Goal: Task Accomplishment & Management: Manage account settings

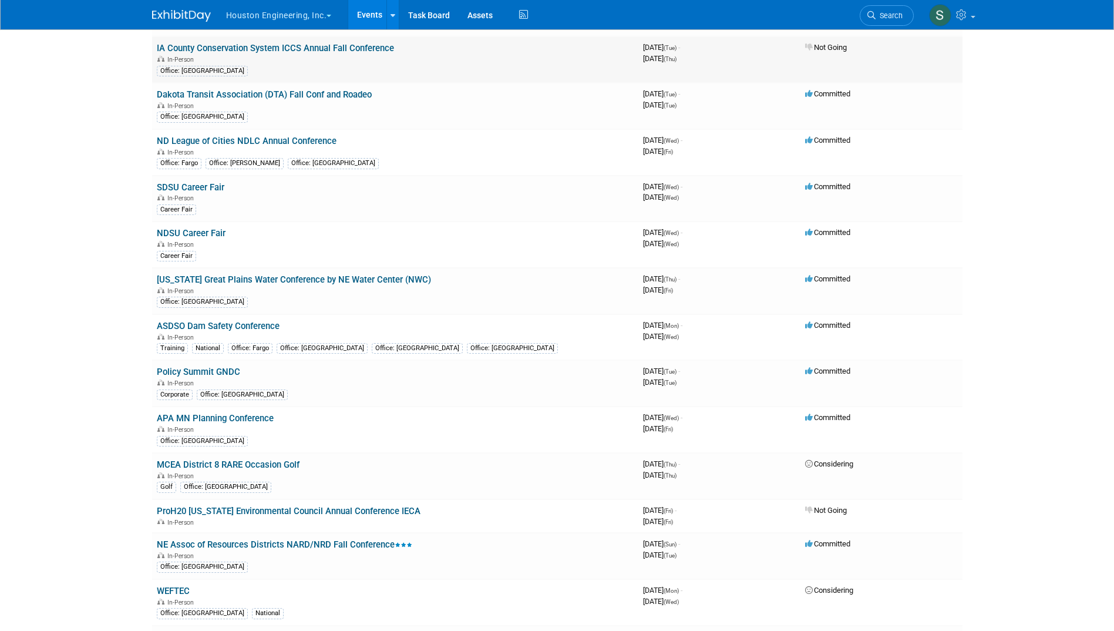
scroll to position [959, 0]
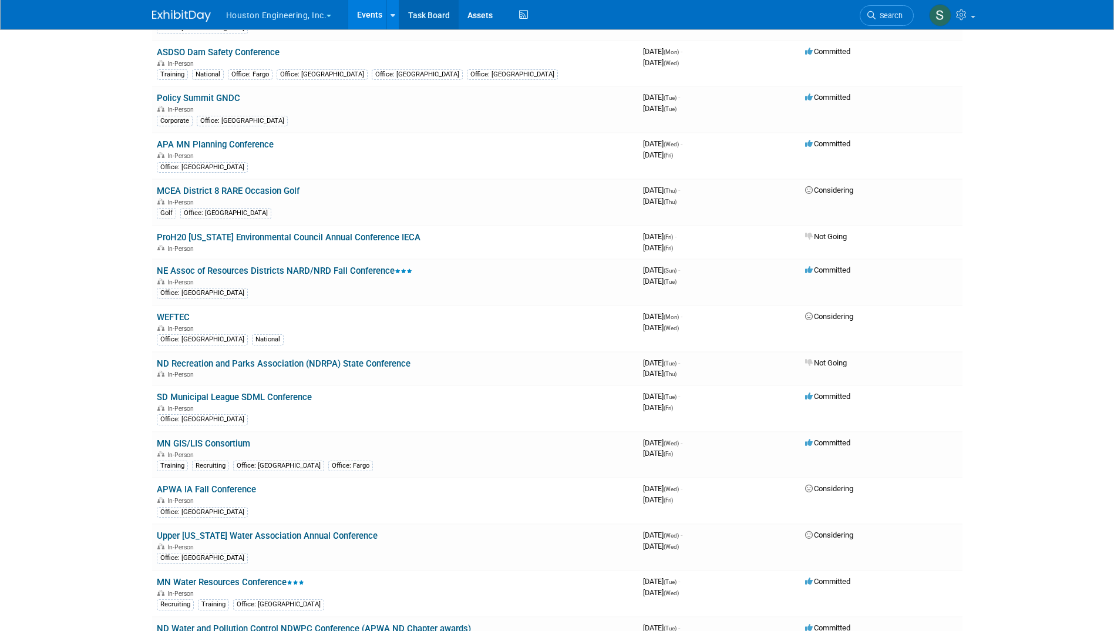
click at [429, 8] on link "Task Board" at bounding box center [428, 14] width 59 height 29
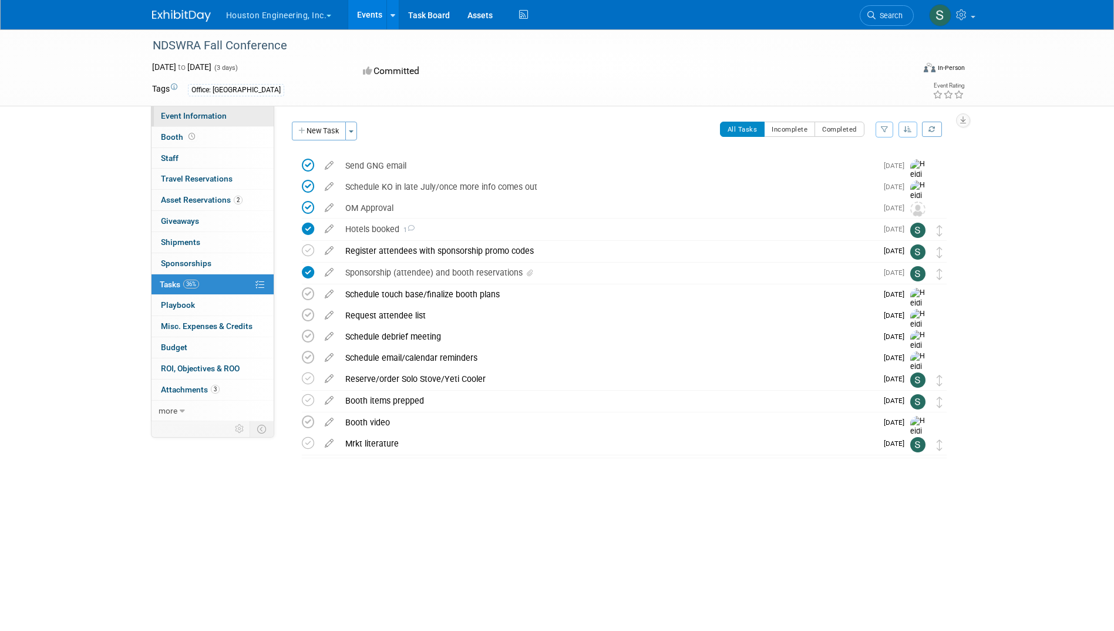
click at [214, 112] on span "Event Information" at bounding box center [194, 115] width 66 height 9
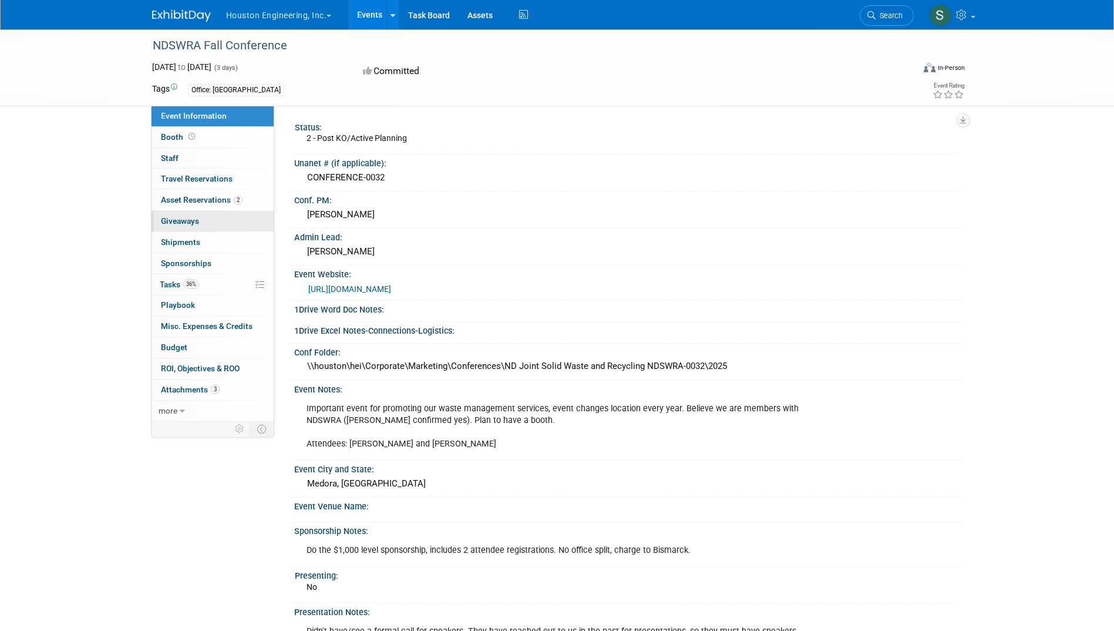
click at [204, 220] on link "0 Giveaways 0" at bounding box center [213, 221] width 122 height 21
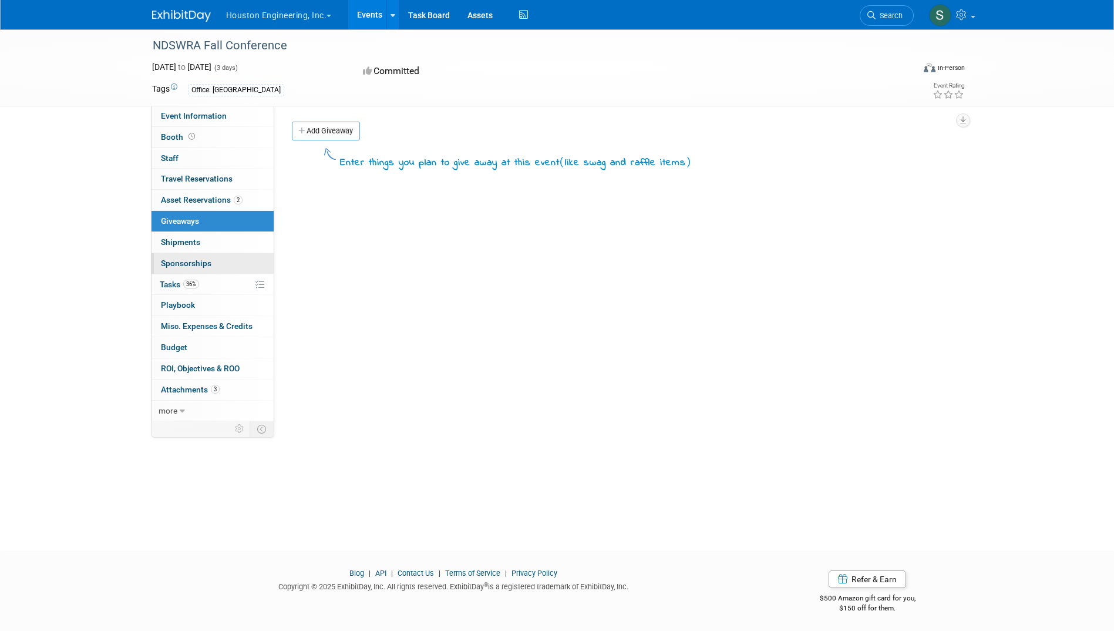
click at [214, 261] on link "0 Sponsorships 0" at bounding box center [213, 263] width 122 height 21
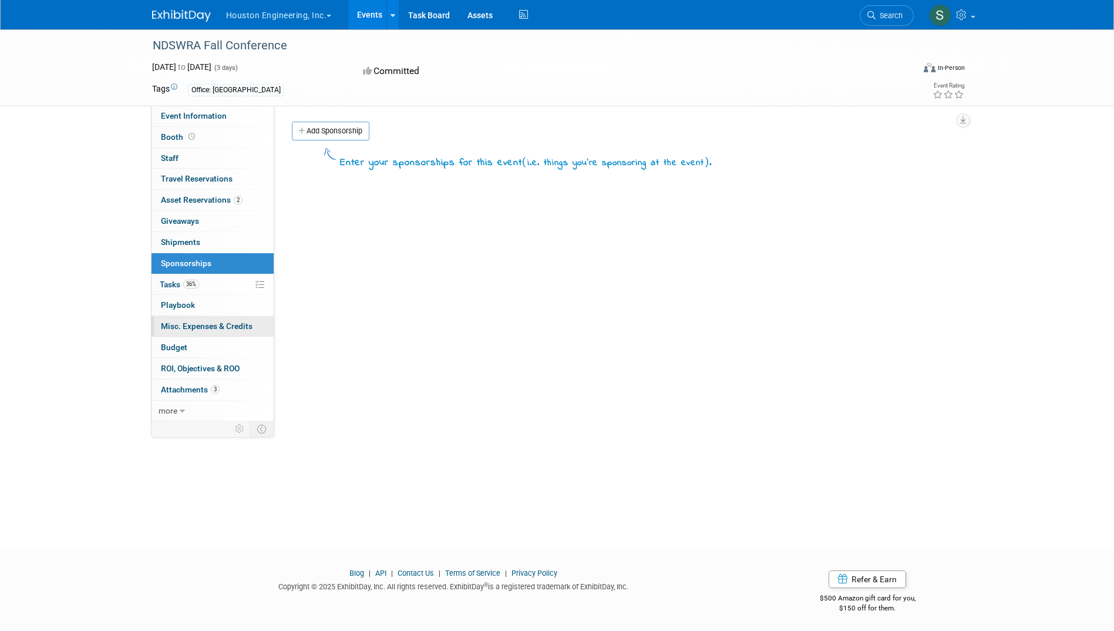
click at [214, 323] on span "Misc. Expenses & Credits 0" at bounding box center [207, 325] width 92 height 9
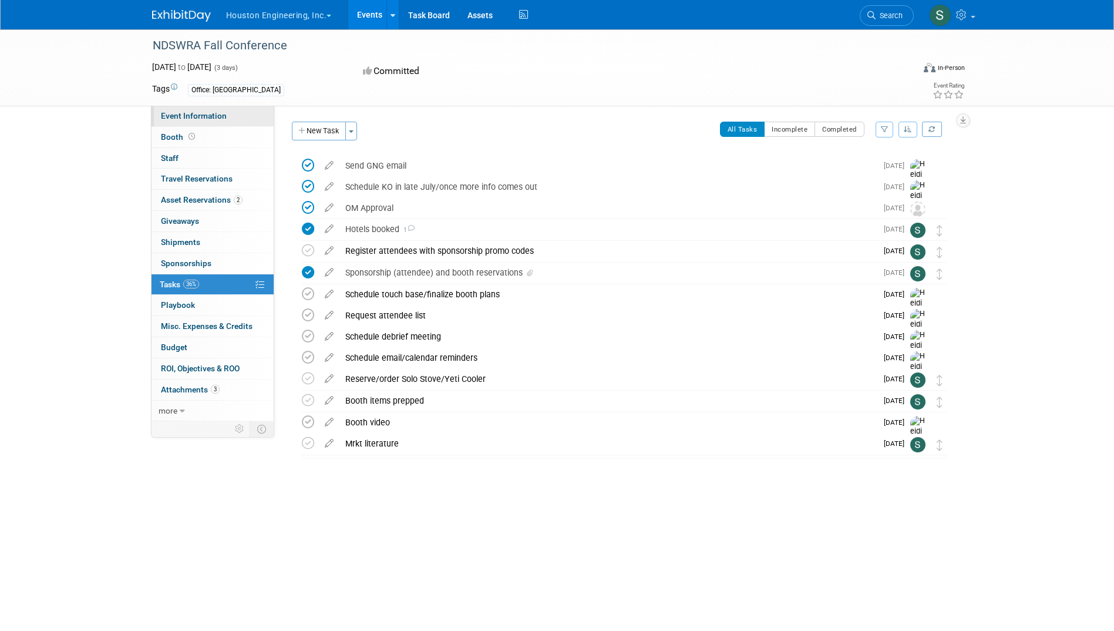
click at [218, 112] on span "Event Information" at bounding box center [194, 115] width 66 height 9
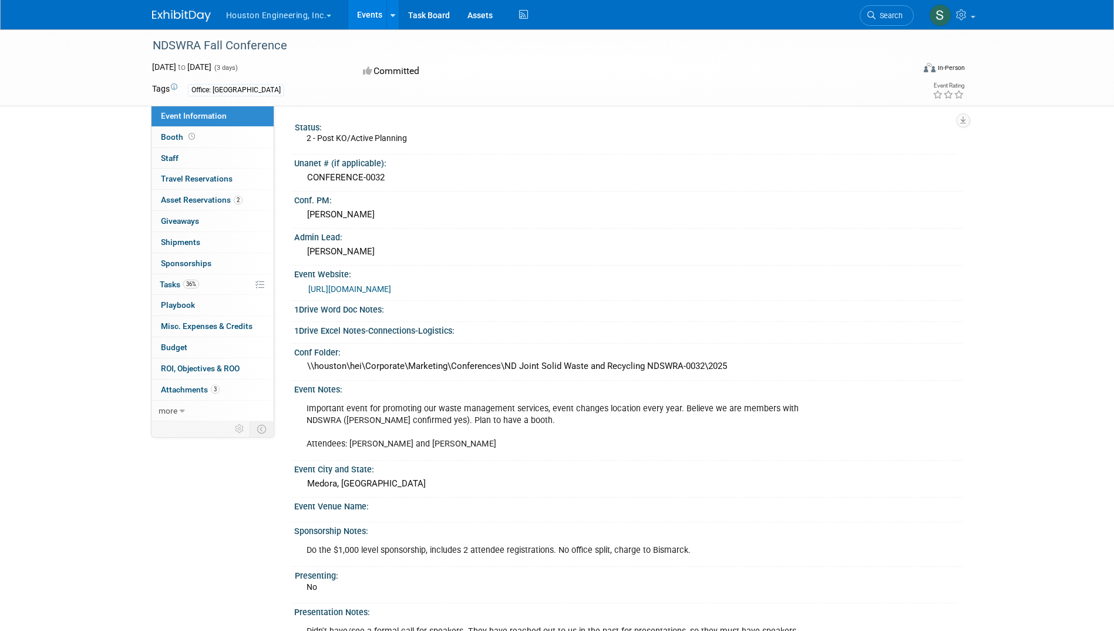
click at [366, 285] on link "[URL][DOMAIN_NAME]" at bounding box center [349, 288] width 83 height 9
click at [391, 286] on link "[URL][DOMAIN_NAME]" at bounding box center [349, 288] width 83 height 9
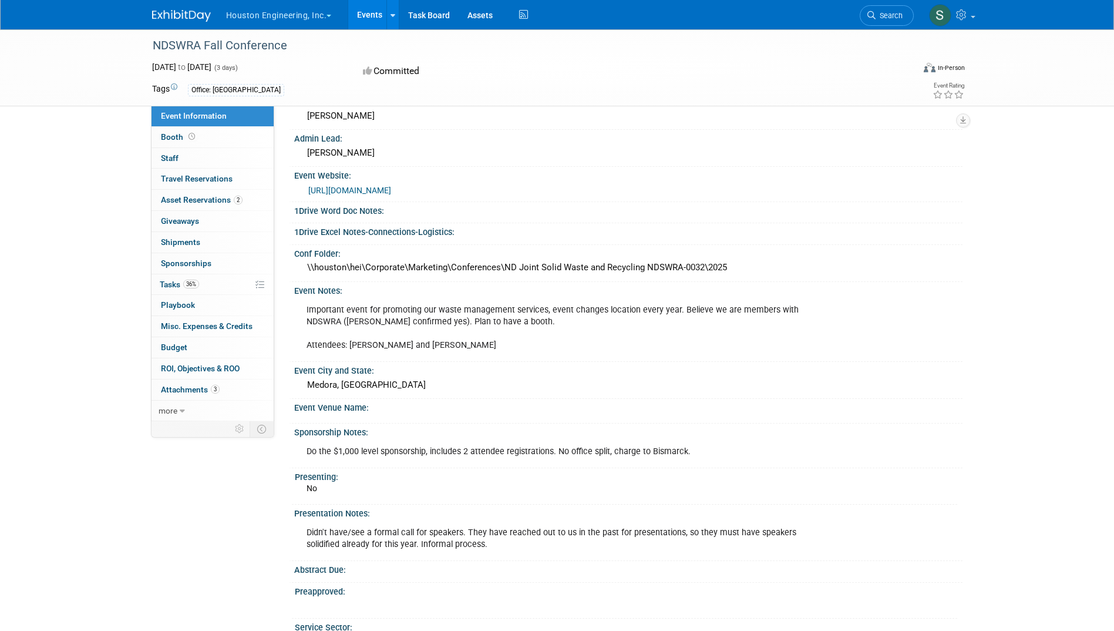
scroll to position [137, 0]
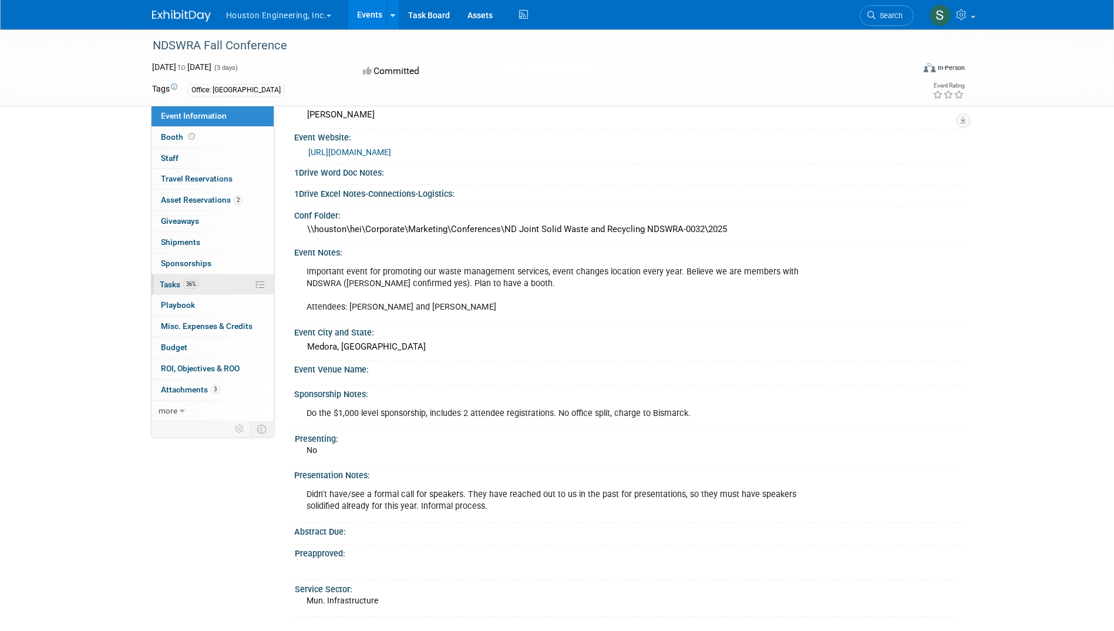
click at [162, 278] on link "36% Tasks 36%" at bounding box center [213, 284] width 122 height 21
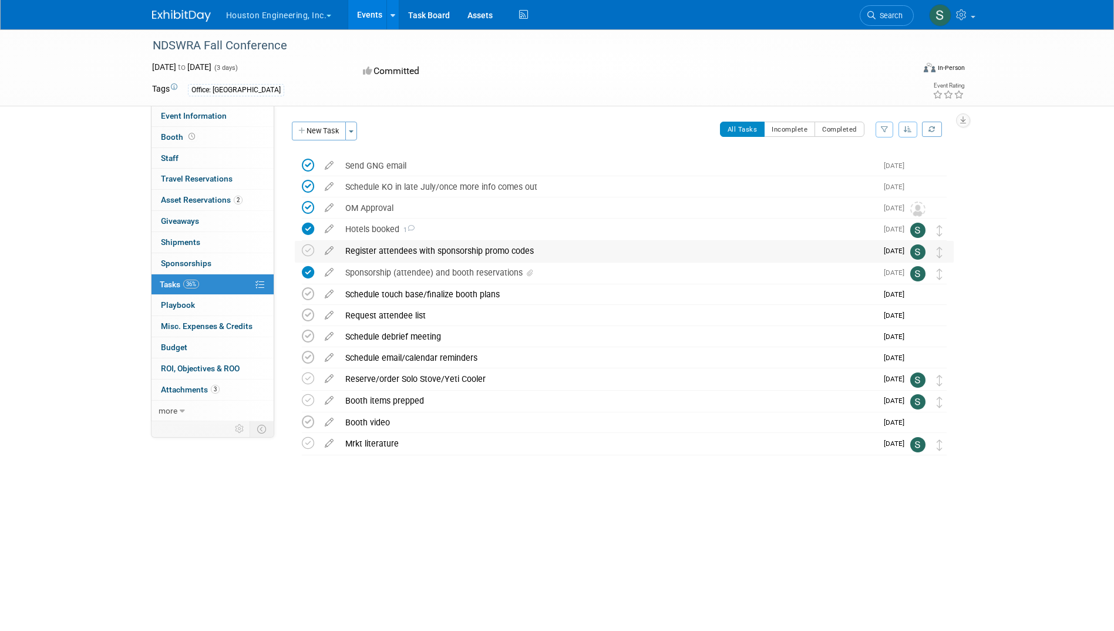
drag, startPoint x: 307, startPoint y: 247, endPoint x: 345, endPoint y: 247, distance: 38.2
click at [345, 247] on tr "Register attendees with sponsorship promo codes DETAILS Need to email them for …" at bounding box center [624, 251] width 645 height 21
click at [331, 248] on icon at bounding box center [329, 248] width 21 height 15
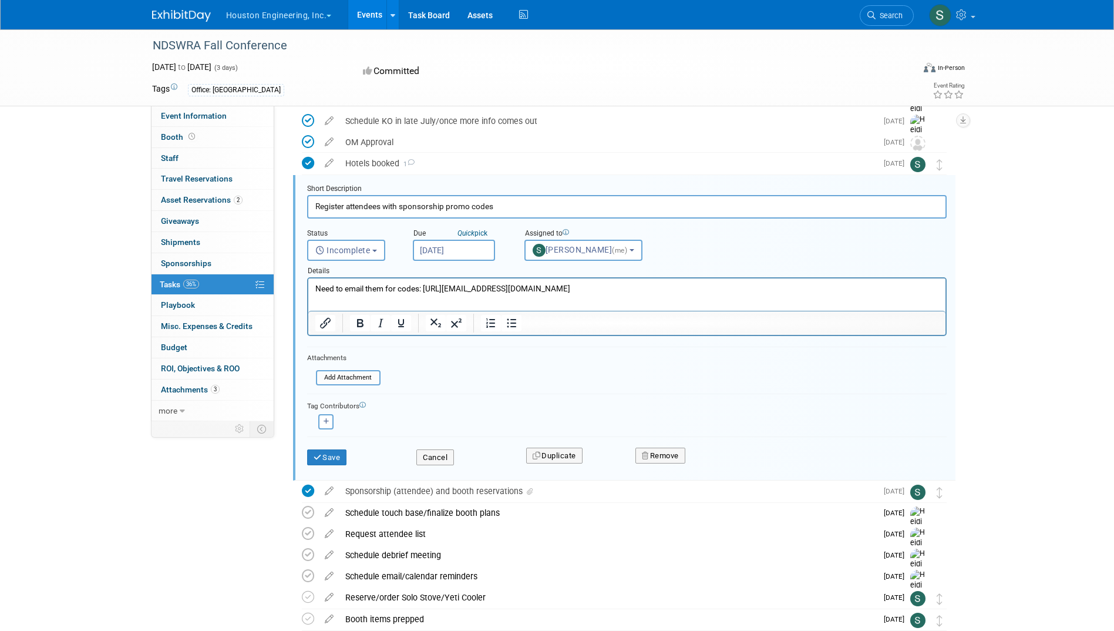
click at [545, 292] on p "Need to email them for codes: http://ndswra@ndswra.org/" at bounding box center [627, 288] width 624 height 11
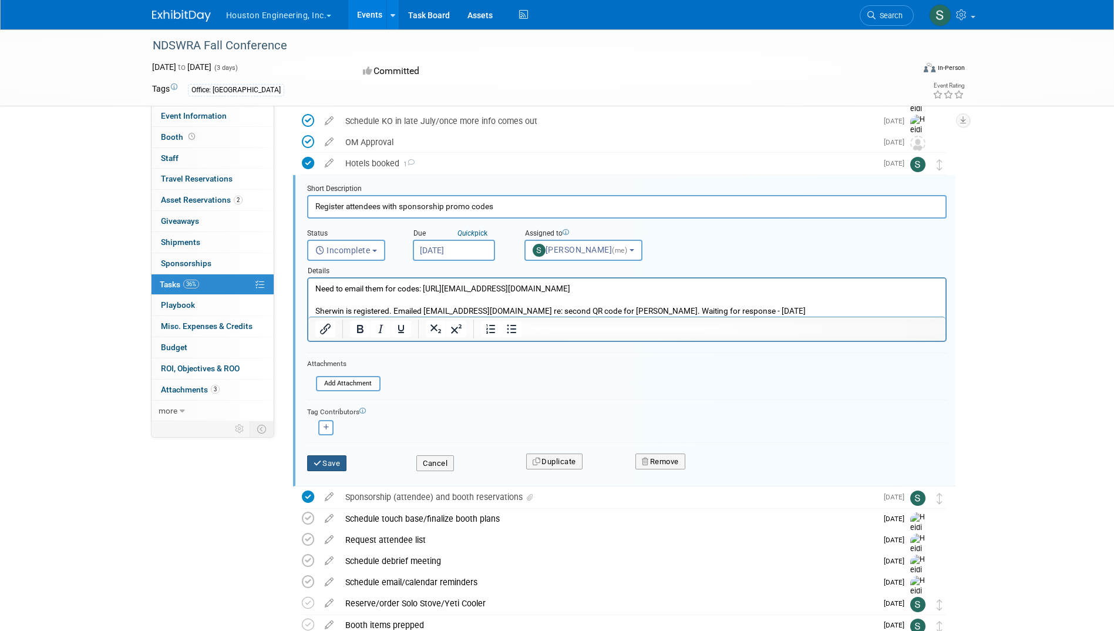
click at [335, 458] on button "Save" at bounding box center [327, 463] width 40 height 16
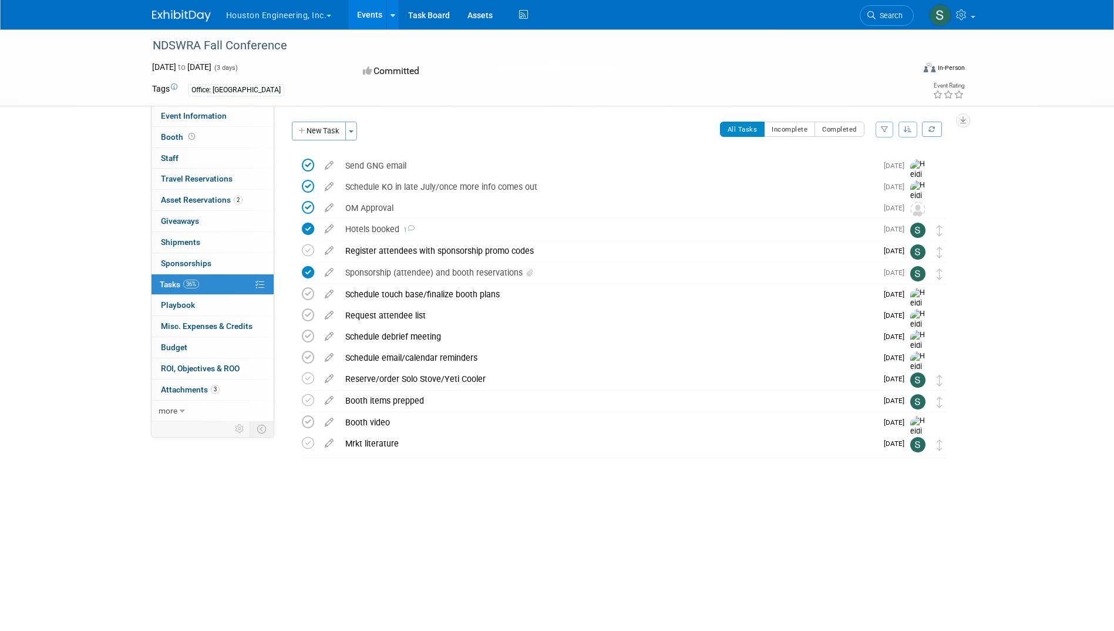
click at [382, 247] on div "Register attendees with sponsorship promo codes" at bounding box center [607, 251] width 537 height 20
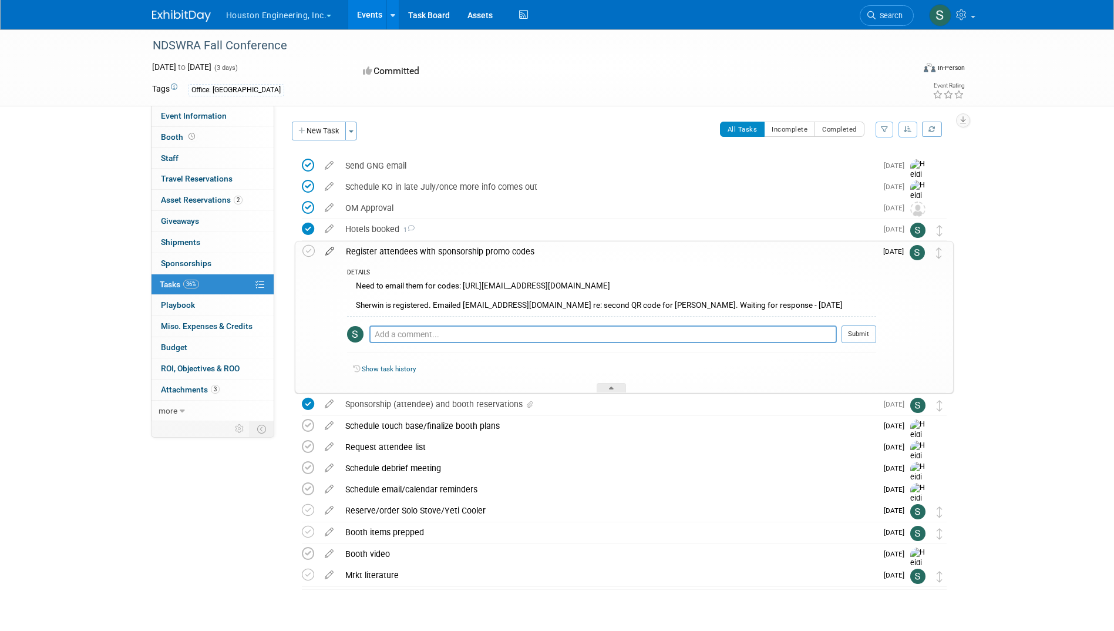
click at [331, 251] on icon at bounding box center [330, 248] width 21 height 15
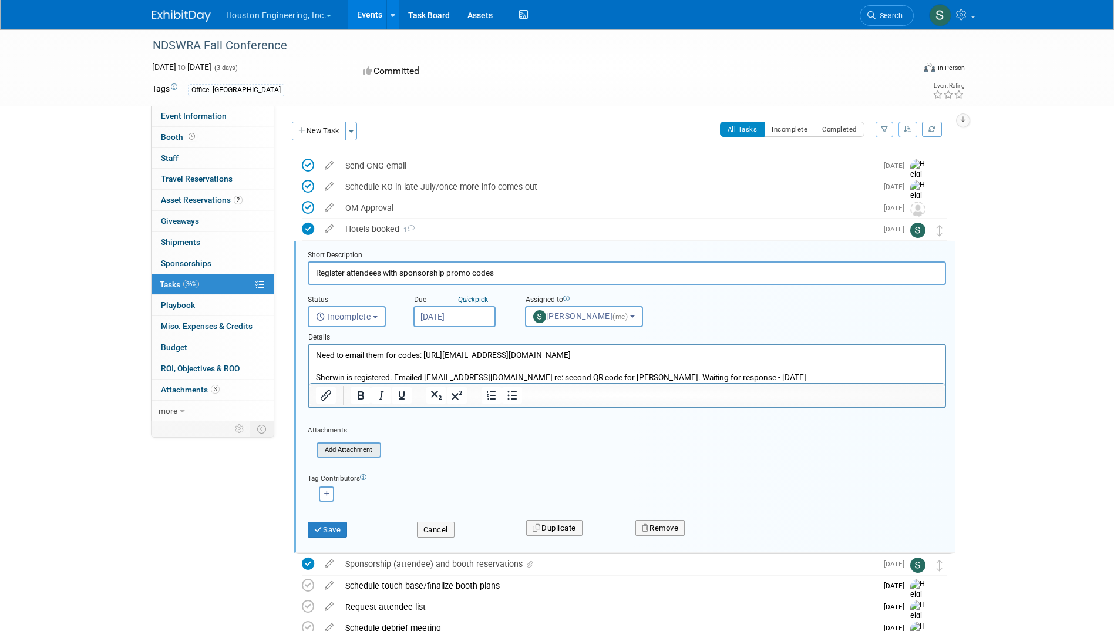
scroll to position [66, 0]
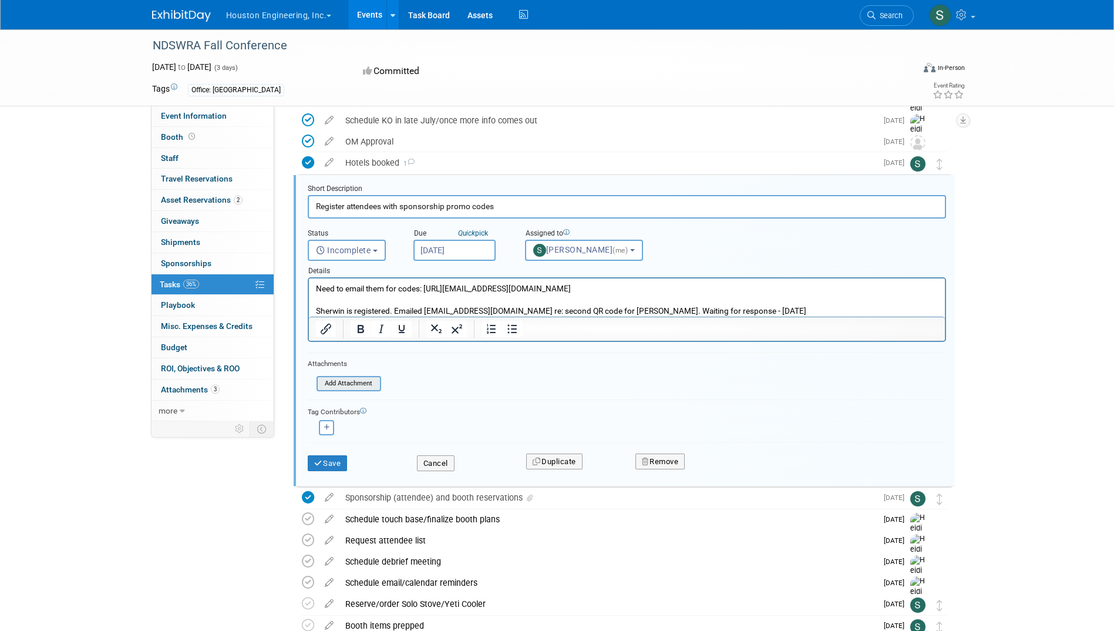
click at [361, 380] on input "file" at bounding box center [320, 383] width 120 height 13
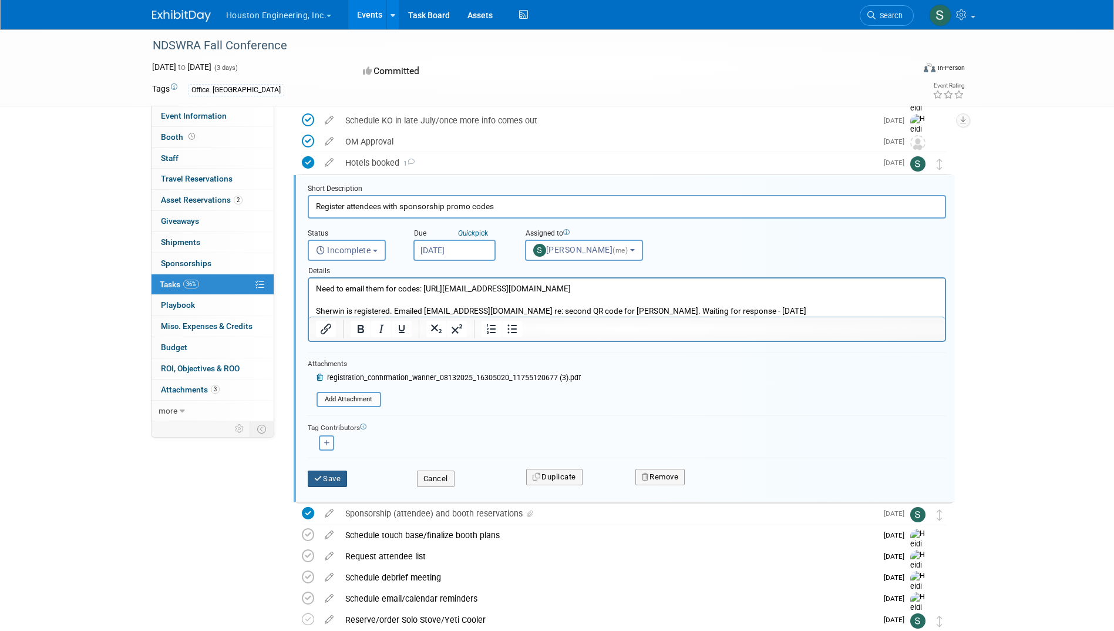
click at [335, 471] on button "Save" at bounding box center [328, 478] width 40 height 16
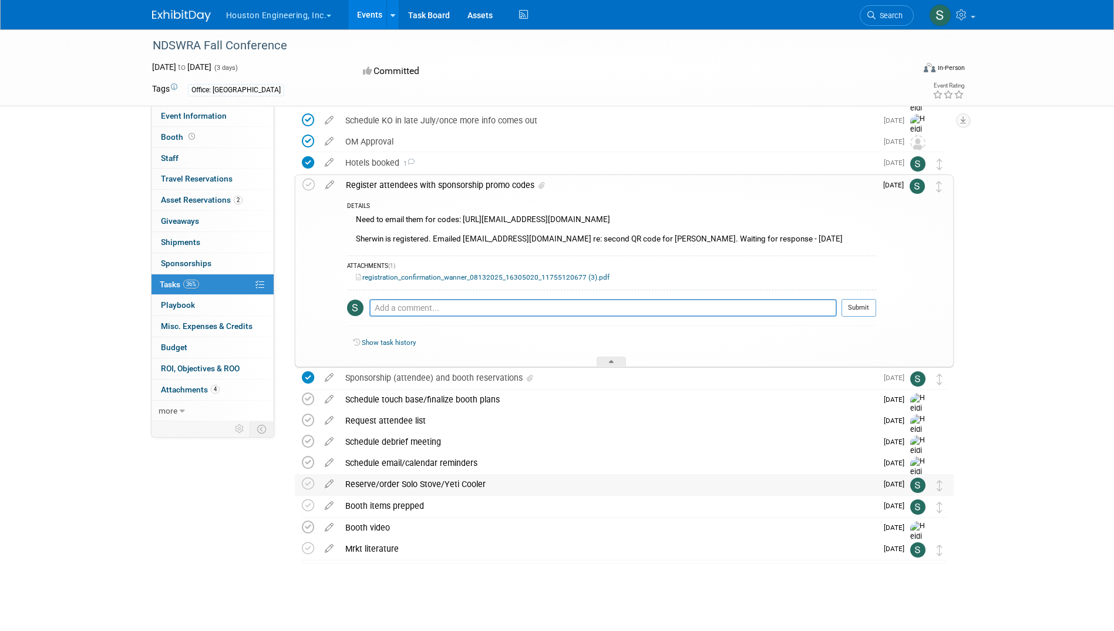
click at [398, 483] on div "Reserve/order Solo Stove/Yeti Cooler" at bounding box center [607, 484] width 537 height 20
